Goal: Information Seeking & Learning: Learn about a topic

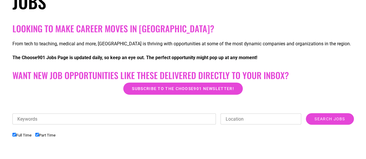
scroll to position [106, 0]
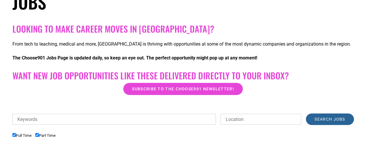
click at [325, 119] on input "Search Jobs" at bounding box center [330, 120] width 48 height 12
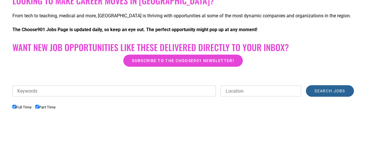
scroll to position [133, 0]
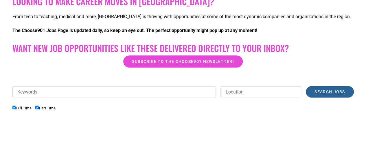
click at [332, 91] on input "Search Jobs" at bounding box center [330, 92] width 48 height 12
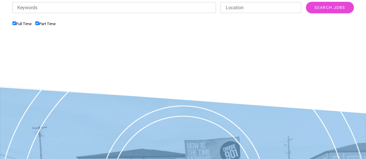
scroll to position [215, 0]
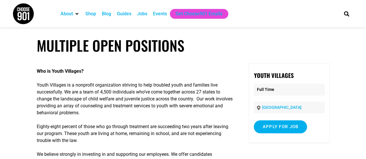
click at [143, 10] on div "Jobs" at bounding box center [142, 13] width 10 height 7
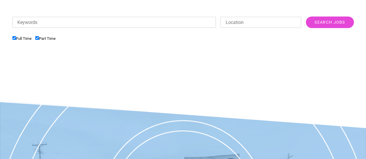
click at [130, 80] on div "Keywords Location Category Administrative Communication Counseling Creative Cus…" at bounding box center [182, 49] width 341 height 67
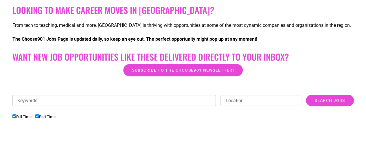
scroll to position [124, 0]
click at [37, 119] on label "Part Time" at bounding box center [45, 117] width 20 height 4
click at [37, 119] on input "Part Time" at bounding box center [37, 117] width 4 height 4
checkbox input "false"
click at [103, 121] on ul "Full Time Part Time" at bounding box center [182, 118] width 341 height 10
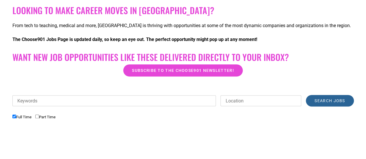
click at [320, 103] on input "Search Jobs" at bounding box center [330, 101] width 48 height 12
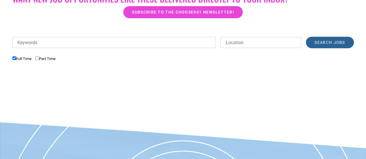
scroll to position [176, 0]
